Goal: Check status: Check status

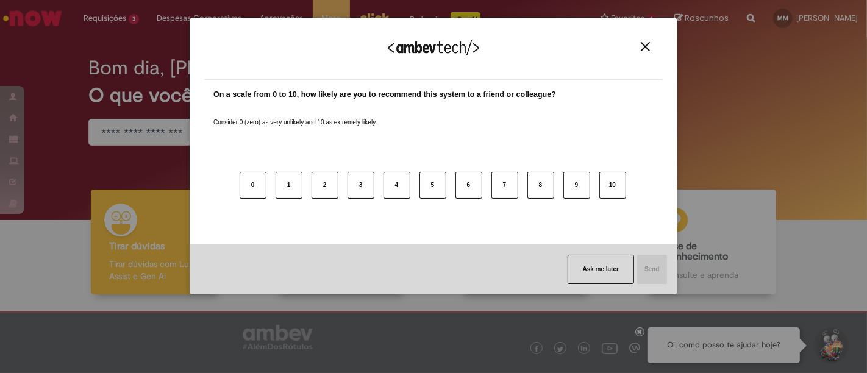
click at [649, 49] on img "Close" at bounding box center [645, 46] width 9 height 9
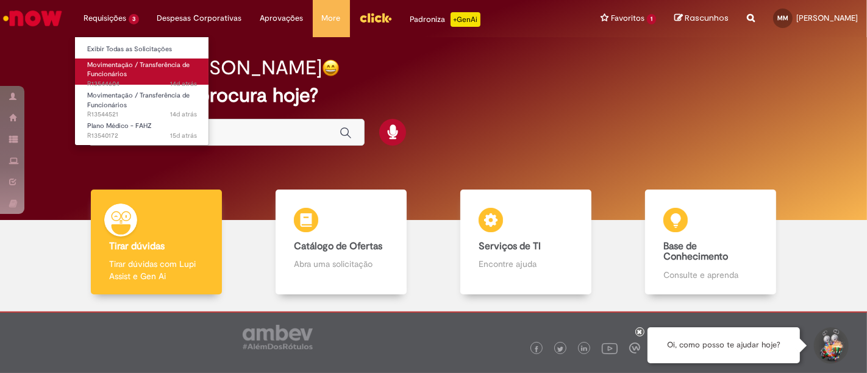
click at [125, 65] on span "Movimentação / Transferência de Funcionários" at bounding box center [138, 69] width 102 height 19
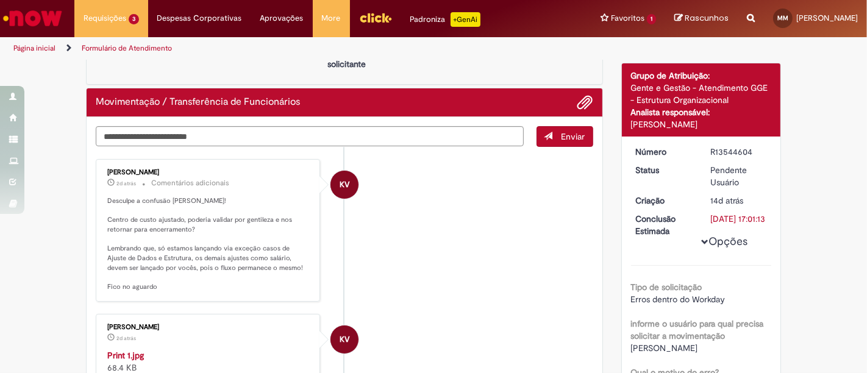
scroll to position [162, 0]
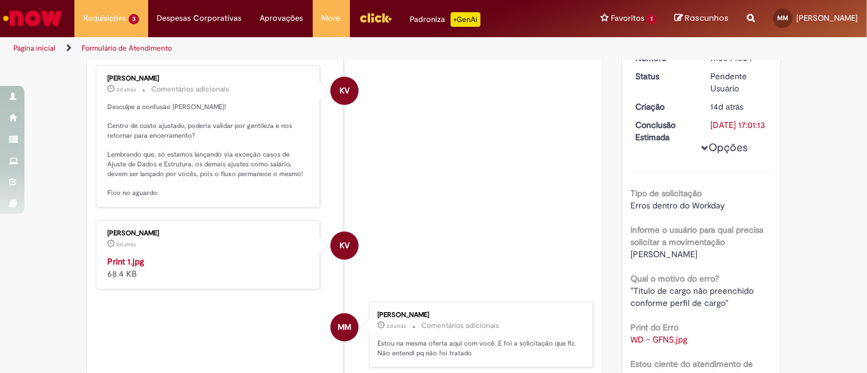
click at [178, 255] on img "Histórico de tíquete" at bounding box center [208, 255] width 203 height 0
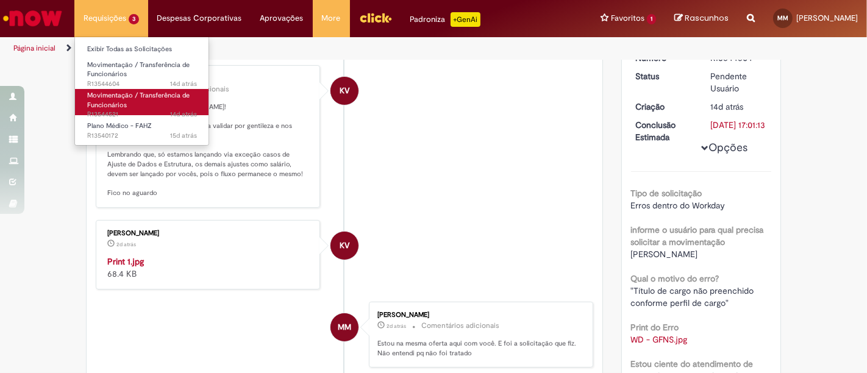
click at [138, 98] on span "Movimentação / Transferência de Funcionários" at bounding box center [138, 100] width 102 height 19
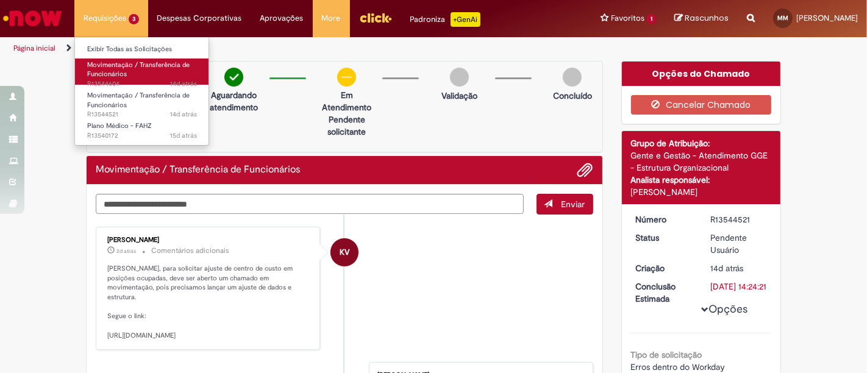
click at [112, 69] on link "Movimentação / Transferência de Funcionários 14d atrás 14 dias atrás R13544604" at bounding box center [142, 72] width 134 height 26
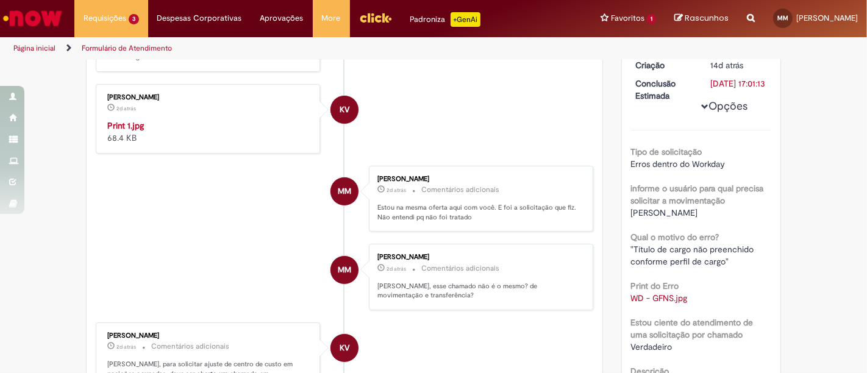
scroll to position [298, 0]
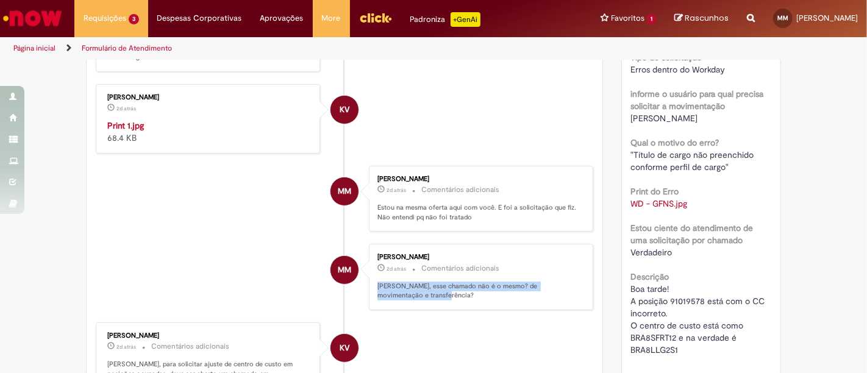
drag, startPoint x: 457, startPoint y: 317, endPoint x: 369, endPoint y: 306, distance: 88.5
click at [373, 306] on div "[PERSON_NAME] 2d atrás 2 dias atrás Comentários adicionais [PERSON_NAME], esse …" at bounding box center [481, 277] width 217 height 59
copy p "[PERSON_NAME], esse chamado não é o mesmo? de movimentação e transferência?"
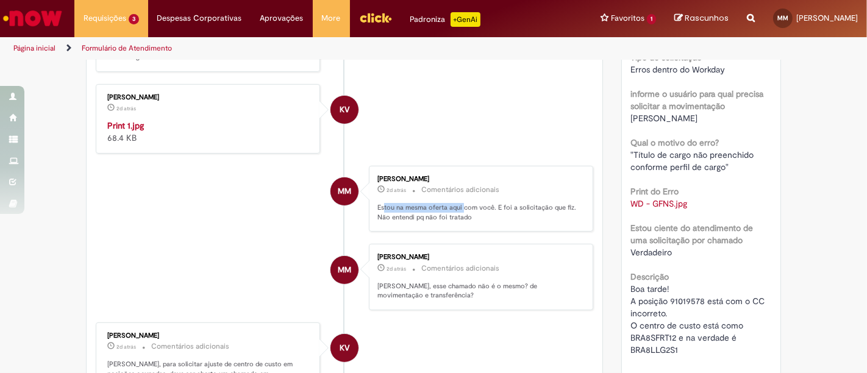
drag, startPoint x: 457, startPoint y: 234, endPoint x: 377, endPoint y: 229, distance: 80.1
click at [377, 222] on p "Estou na mesma oferta aqui com você. E foi a solicitação que fiz. Não entendi p…" at bounding box center [478, 212] width 203 height 19
click at [470, 232] on div "[PERSON_NAME] 2d atrás 2 dias atrás Comentários adicionais Estou na mesma ofert…" at bounding box center [481, 199] width 224 height 66
drag, startPoint x: 468, startPoint y: 235, endPoint x: 368, endPoint y: 228, distance: 99.6
click at [373, 228] on div "[PERSON_NAME] 2d atrás 2 dias atrás Comentários adicionais Estou na mesma ofert…" at bounding box center [481, 198] width 217 height 59
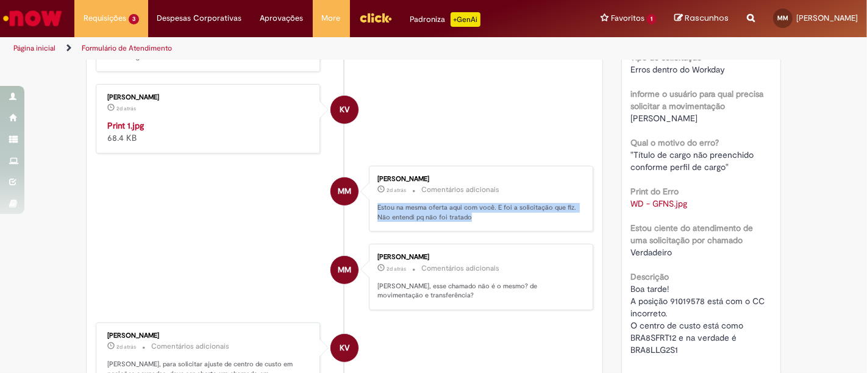
copy p "Estou na mesma oferta aqui com você. E foi a solicitação que fiz. Não entendi p…"
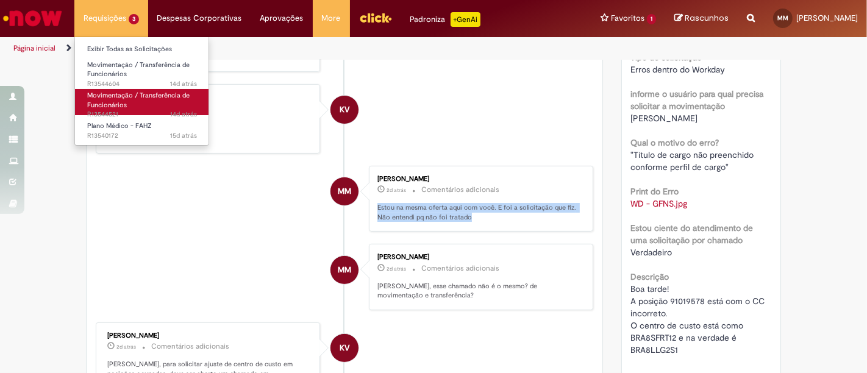
click at [118, 99] on link "Movimentação / Transferência de Funcionários 14d atrás 14 dias atrás R13544521" at bounding box center [142, 102] width 134 height 26
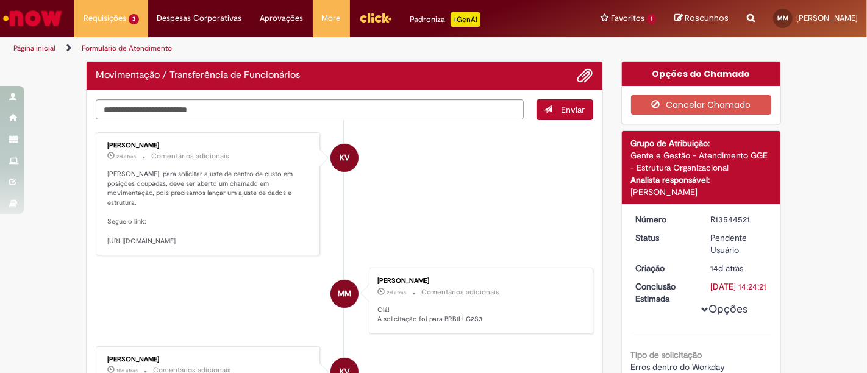
click at [414, 115] on textarea "Digite sua mensagem aqui..." at bounding box center [310, 109] width 428 height 20
paste textarea "**********"
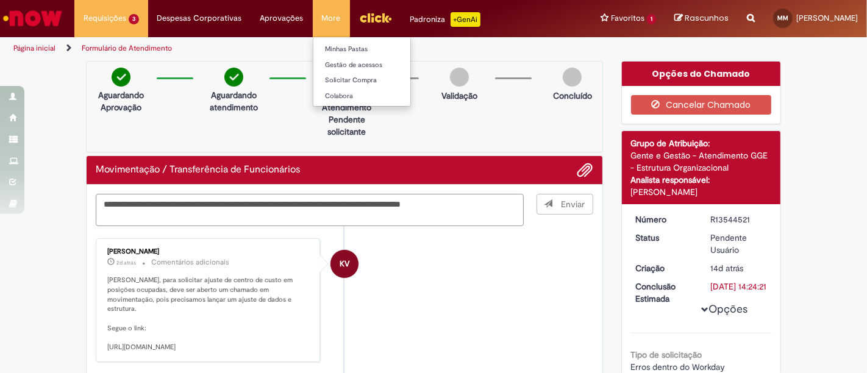
type textarea "**********"
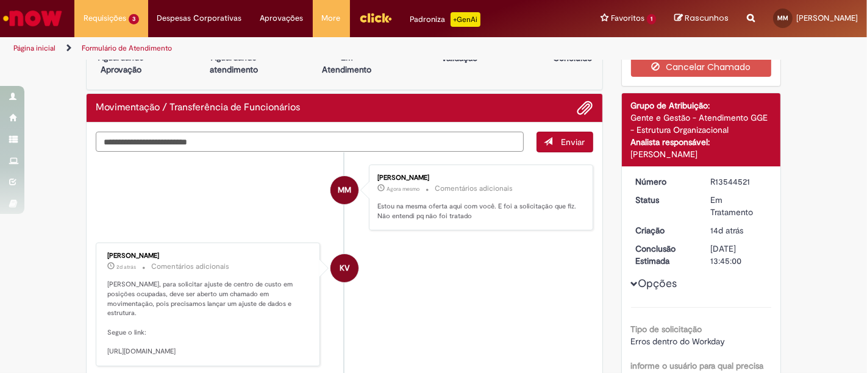
scroll to position [68, 0]
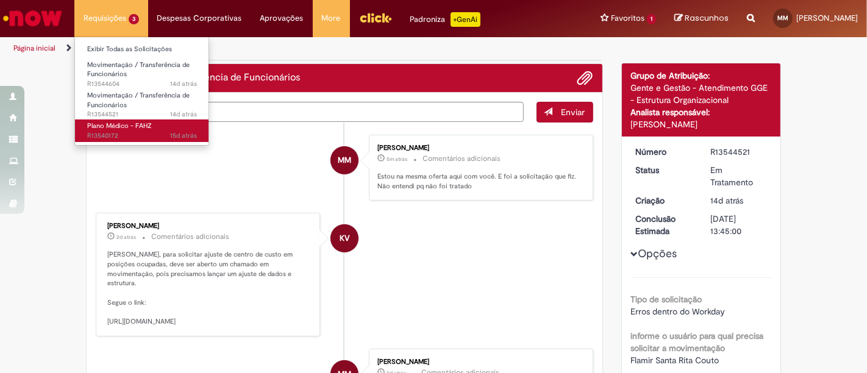
click at [151, 128] on link "Plano Médico - FAHZ 15d atrás 15 dias atrás R13540172" at bounding box center [142, 130] width 134 height 23
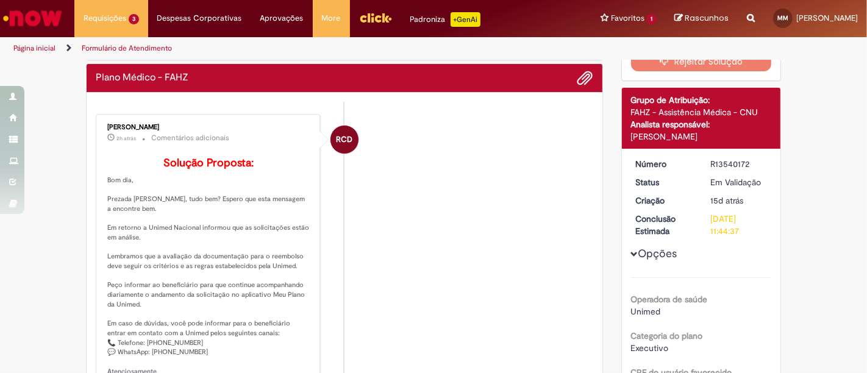
scroll to position [135, 0]
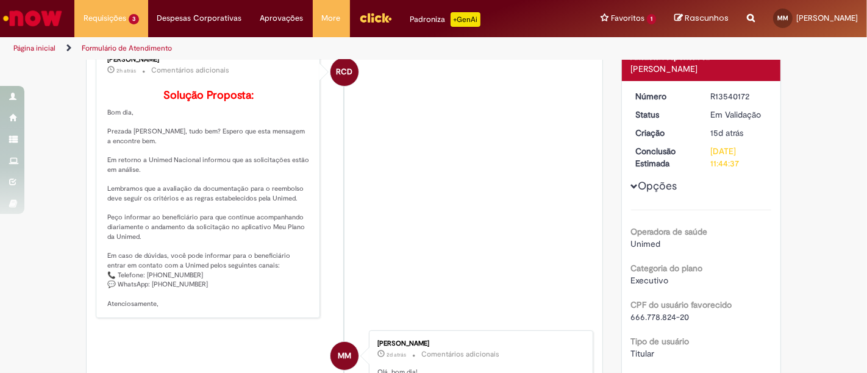
click at [256, 219] on p "Solução Proposta: Bom dia, Prezada [PERSON_NAME], tudo bem? Espero que esta men…" at bounding box center [208, 199] width 203 height 219
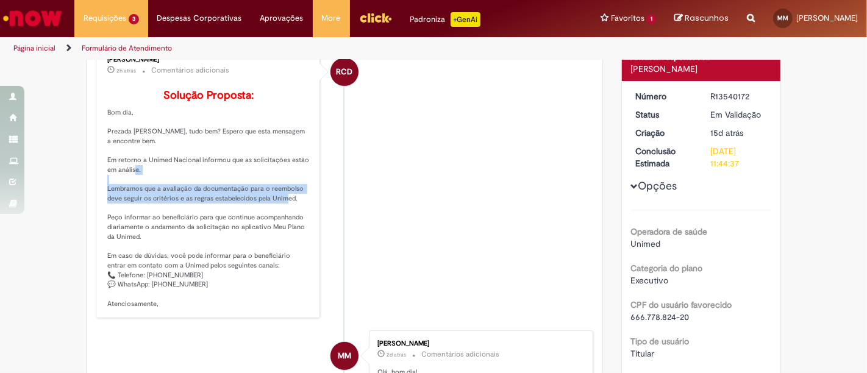
click at [256, 219] on p "Solução Proposta: Bom dia, Prezada [PERSON_NAME], tudo bem? Espero que esta men…" at bounding box center [208, 199] width 203 height 219
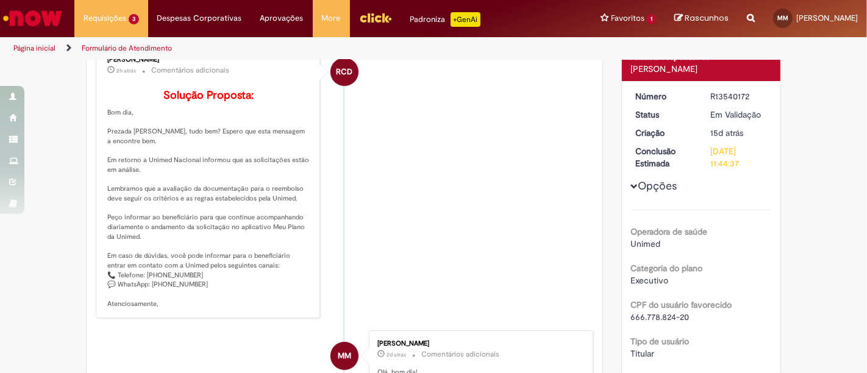
click at [390, 206] on li "RCD [PERSON_NAME] 2h atrás 2 horas atrás Comentários adicionais Solução Propost…" at bounding box center [344, 182] width 497 height 273
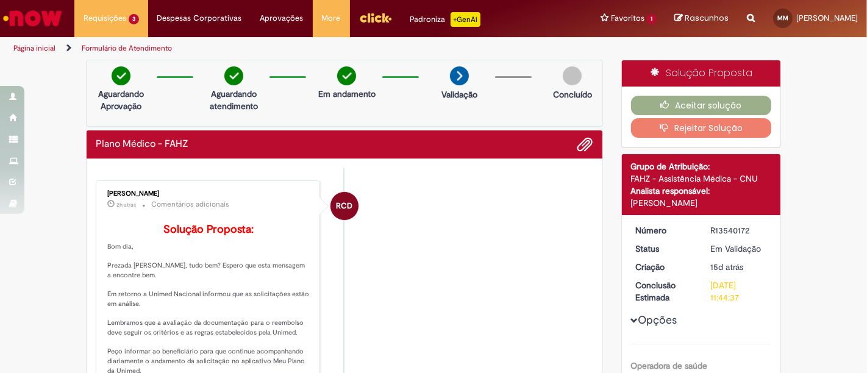
scroll to position [0, 0]
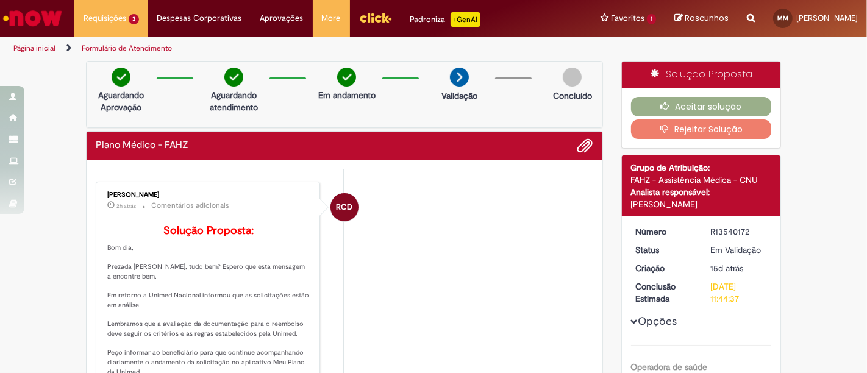
click at [695, 131] on button "Rejeitar Solução" at bounding box center [701, 129] width 141 height 20
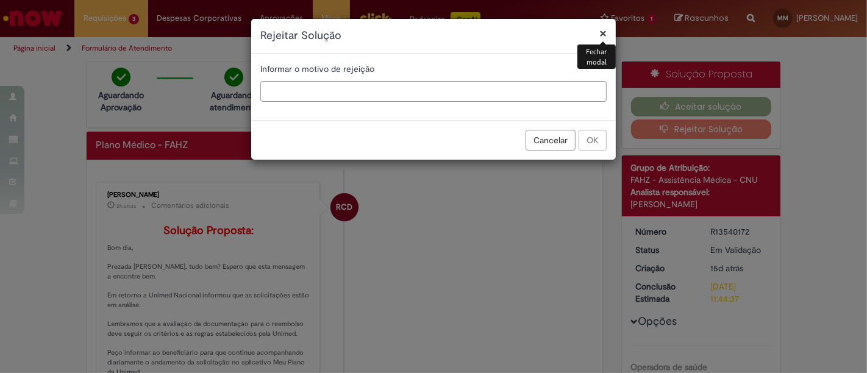
click at [374, 90] on input "text" at bounding box center [433, 91] width 346 height 21
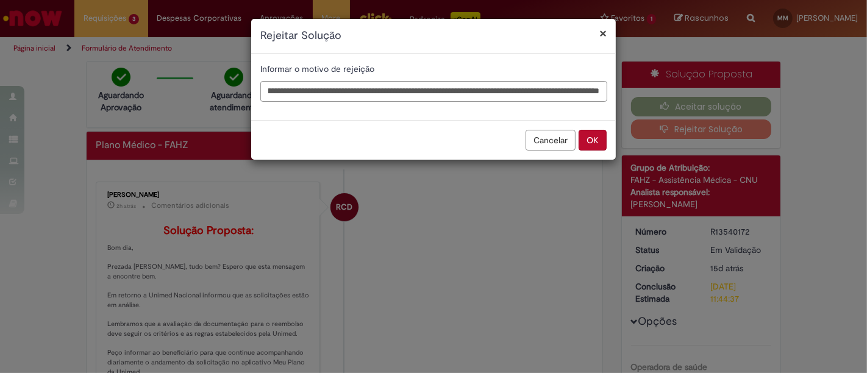
scroll to position [0, 221]
type input "**********"
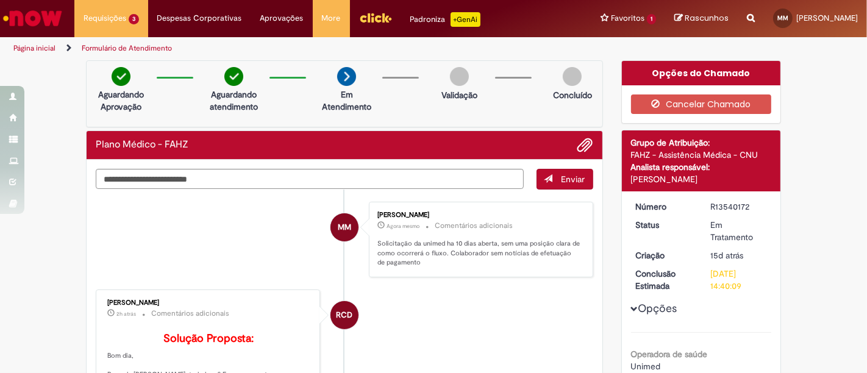
scroll to position [0, 0]
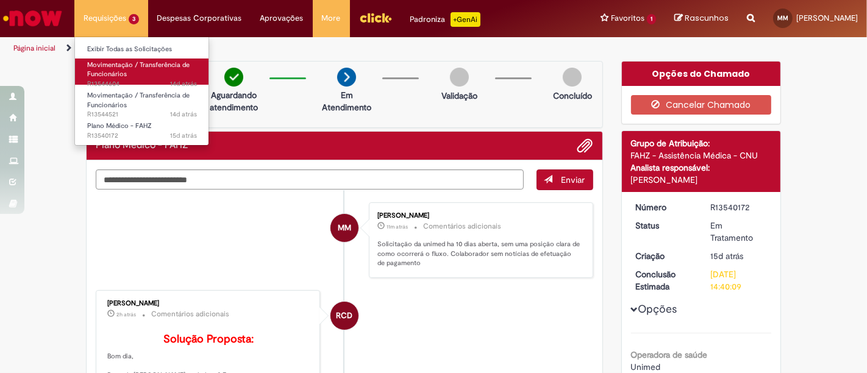
click at [148, 66] on span "Movimentação / Transferência de Funcionários" at bounding box center [138, 69] width 102 height 19
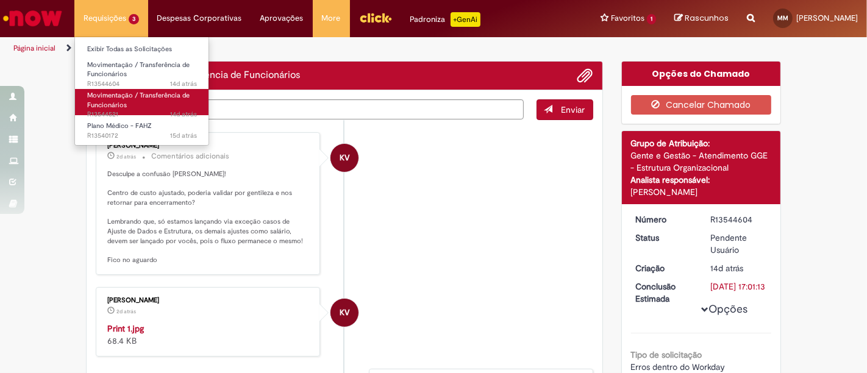
click at [163, 97] on span "Movimentação / Transferência de Funcionários" at bounding box center [138, 100] width 102 height 19
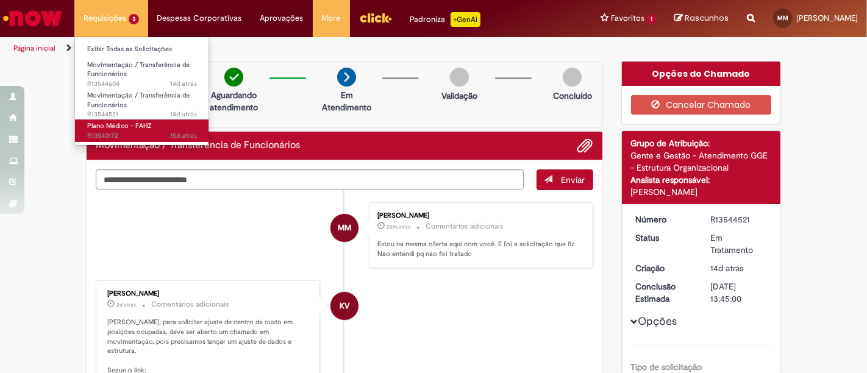
click at [110, 131] on span "15d atrás 15 dias atrás R13540172" at bounding box center [142, 136] width 110 height 10
